Goal: Information Seeking & Learning: Compare options

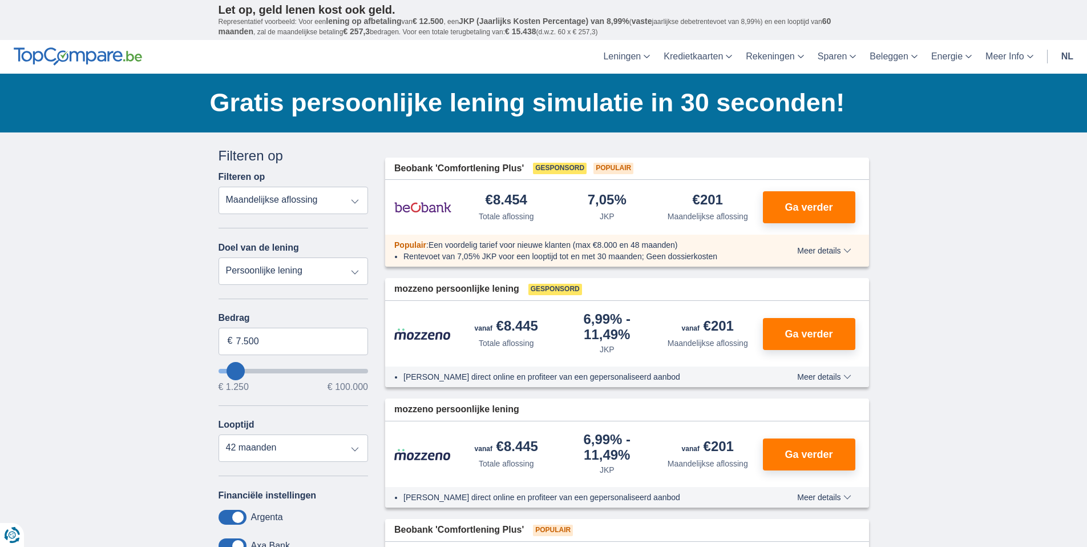
click at [360, 208] on select "Totale aflossing JKP Maandelijkse aflossing" at bounding box center [294, 200] width 150 height 27
click at [353, 263] on select "Persoonlijke lening Auto Moto / fiets Mobilhome / caravan Renovatie Energie Sch…" at bounding box center [294, 270] width 150 height 27
click at [313, 334] on input "7.500" at bounding box center [294, 341] width 150 height 27
type input "9250"
type input "9.250"
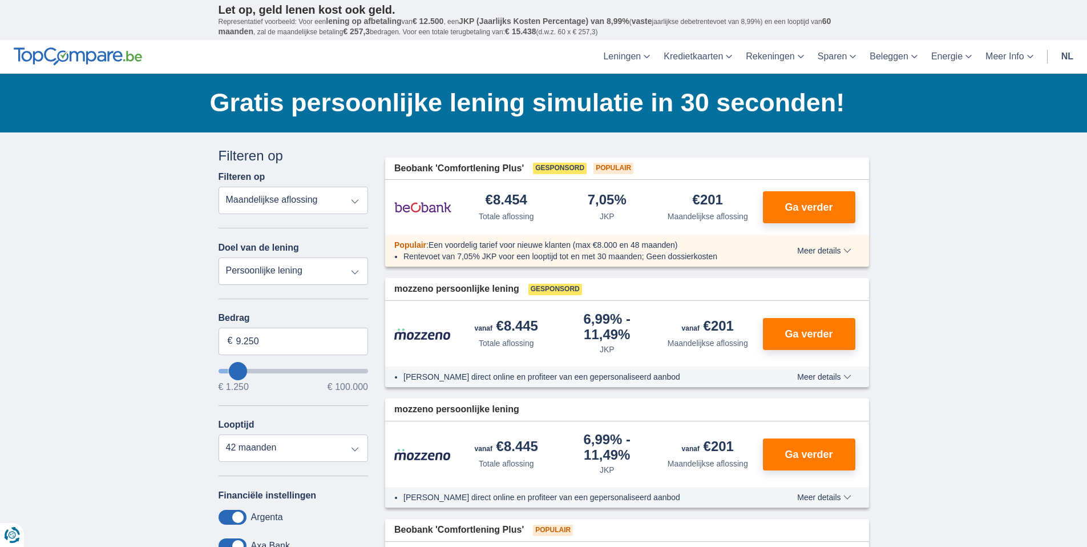
select select "48"
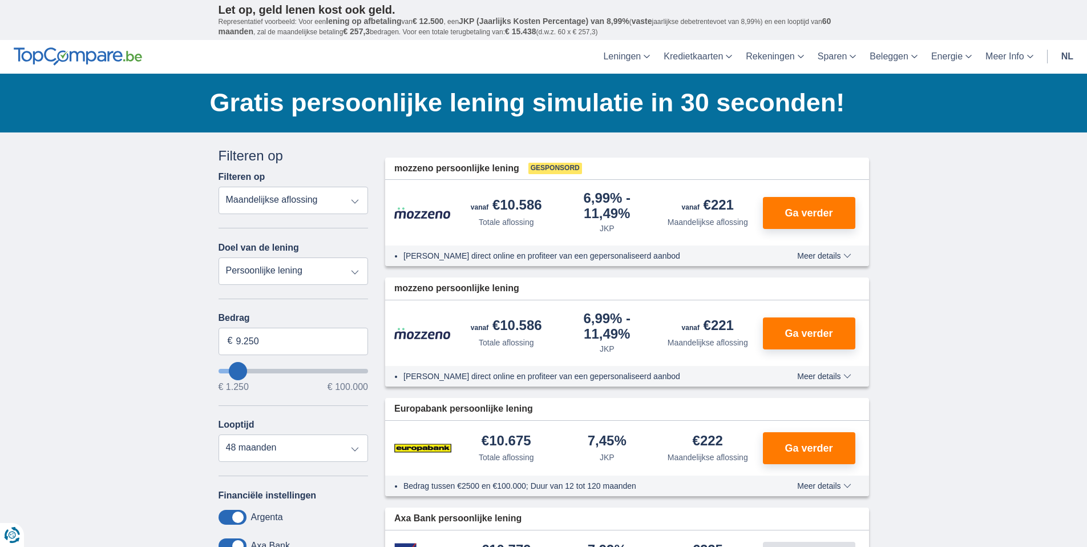
type input "7.250"
type input "7250"
select select "42"
type input "8250"
type input "8.250"
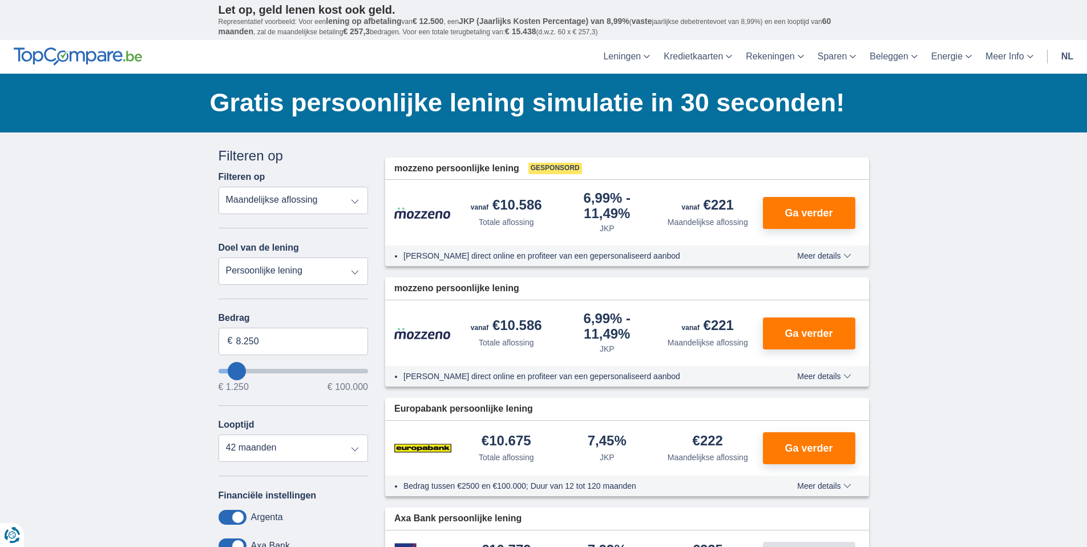
select select "48"
type input "59250"
click at [304, 369] on input "wantToBorrow" at bounding box center [294, 371] width 150 height 5
type input "59.250"
select select "120"
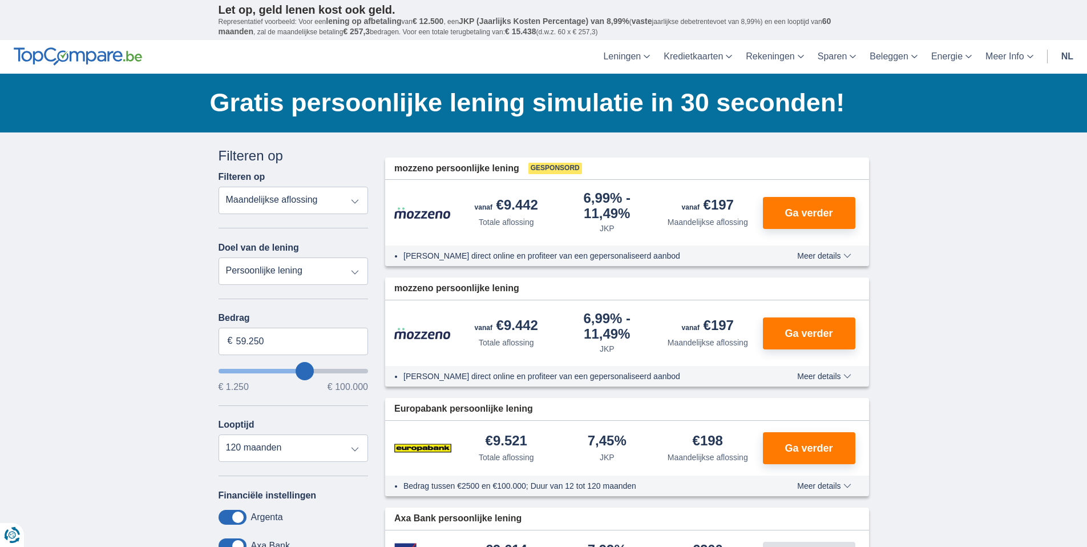
type input "61.250"
type input "61250"
click at [308, 369] on input "wantToBorrow" at bounding box center [294, 371] width 150 height 5
type input "92.250"
type input "92250"
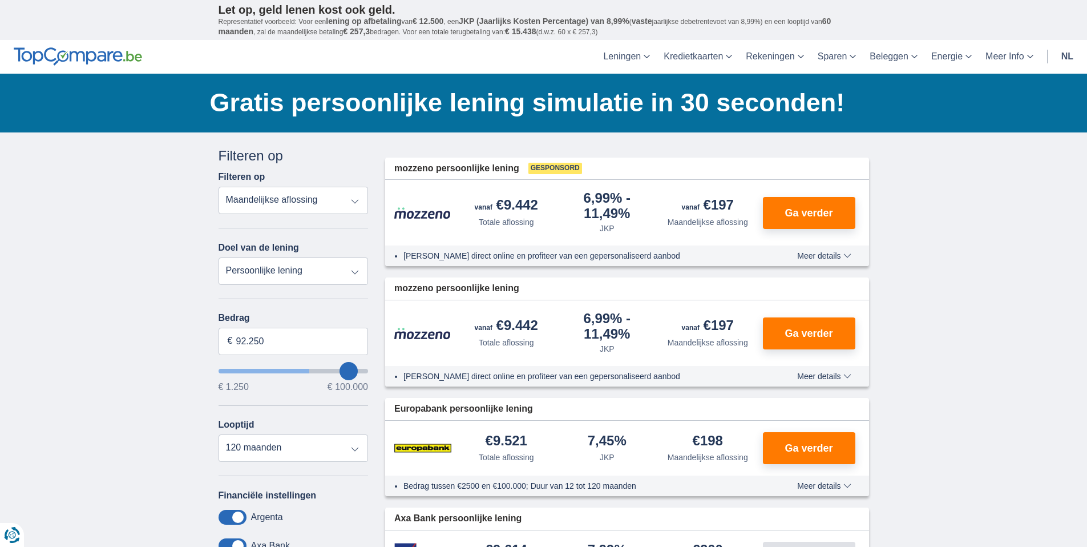
click at [348, 369] on input "wantToBorrow" at bounding box center [294, 371] width 150 height 5
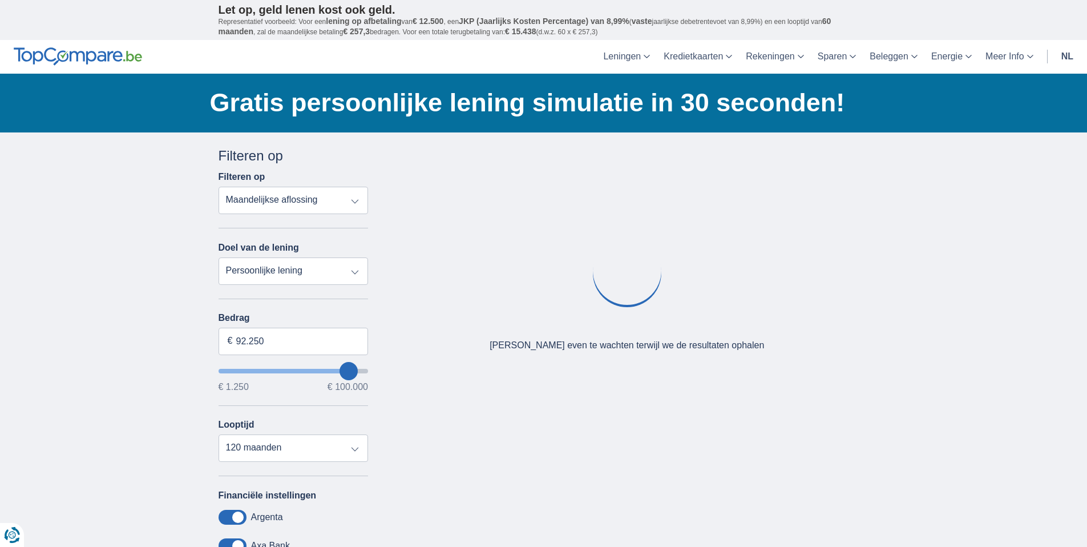
click at [370, 371] on div "Annuleren Filters Filteren op Filteren op Totale aflossing JKP Maandelijkse afl…" at bounding box center [293, 417] width 167 height 543
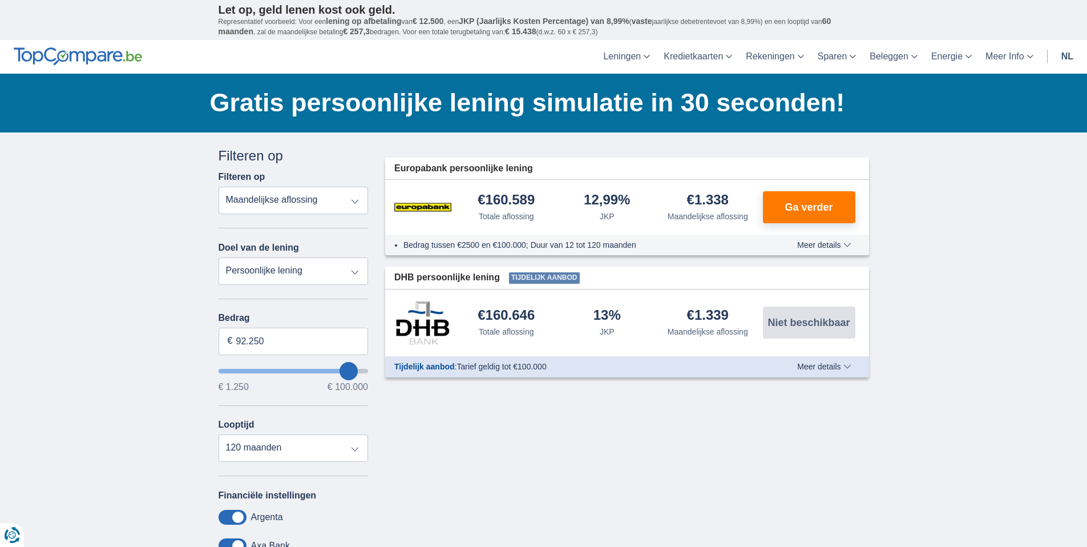
type input "99.250"
type input "99250"
click at [366, 369] on input "wantToBorrow" at bounding box center [294, 371] width 150 height 5
